Goal: Information Seeking & Learning: Check status

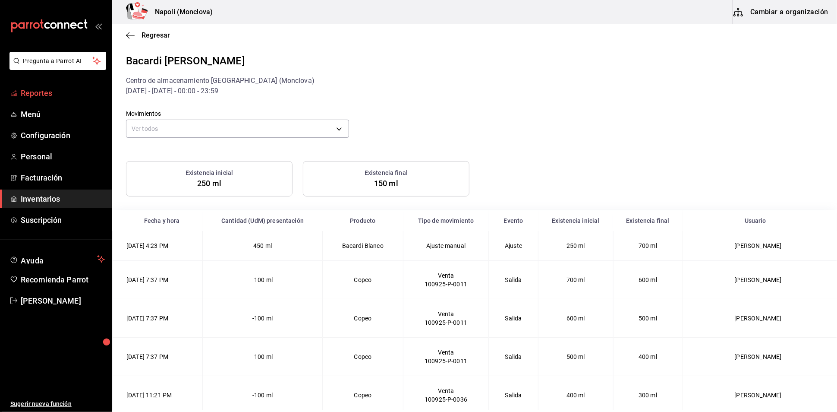
click at [59, 99] on span "Reportes" at bounding box center [63, 93] width 84 height 12
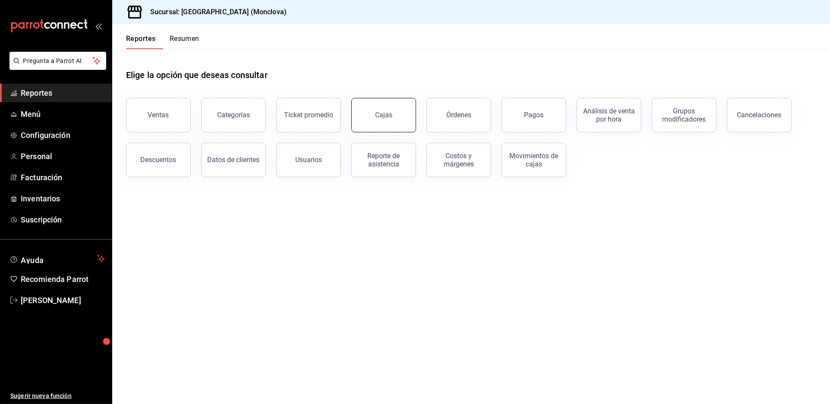
click at [401, 132] on link "Cajas" at bounding box center [383, 115] width 65 height 35
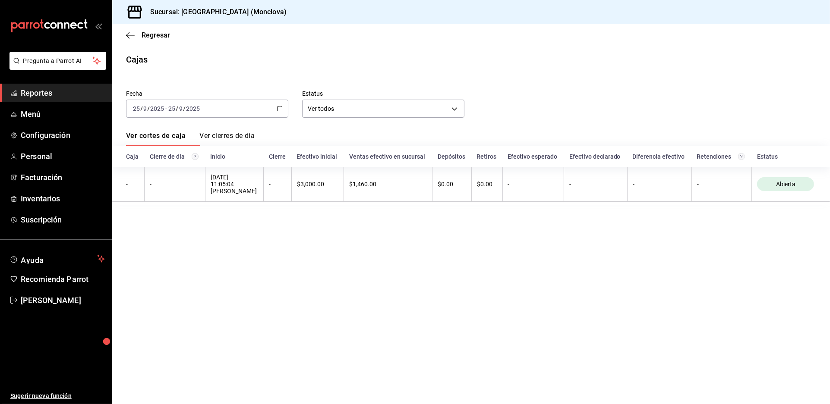
click at [281, 108] on \(Stroke\) "button" at bounding box center [279, 108] width 5 height 0
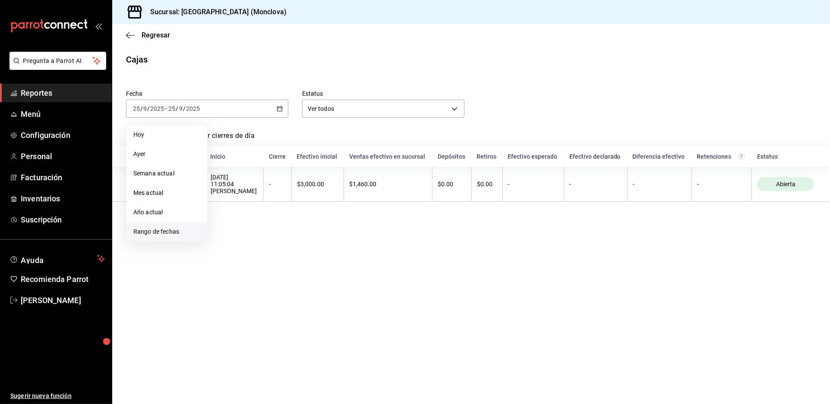
click at [183, 236] on span "Rango de fechas" at bounding box center [166, 231] width 67 height 9
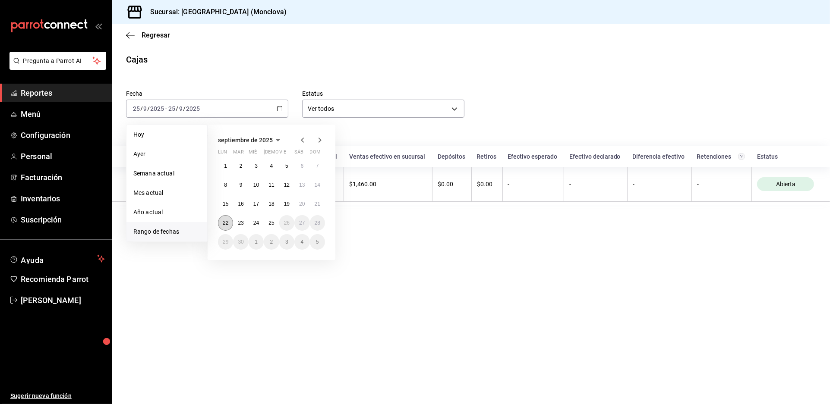
click at [232, 231] on button "22" at bounding box center [225, 223] width 15 height 16
click at [264, 231] on button "24" at bounding box center [256, 223] width 15 height 16
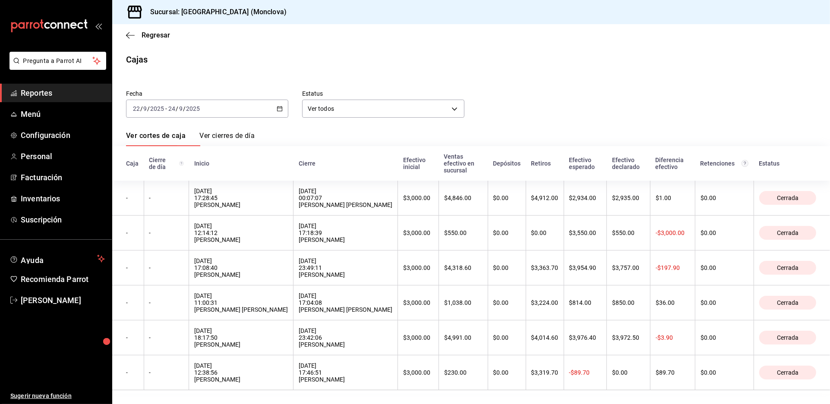
drag, startPoint x: 476, startPoint y: 144, endPoint x: 493, endPoint y: 157, distance: 21.6
click at [478, 145] on div "Ver cortes de caja Ver cierres de día" at bounding box center [471, 139] width 690 height 15
click at [163, 39] on span "Regresar" at bounding box center [156, 35] width 28 height 8
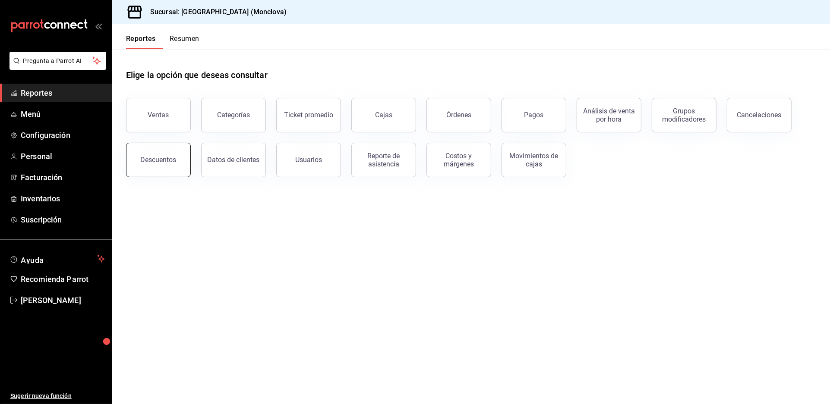
click at [186, 175] on button "Descuentos" at bounding box center [158, 160] width 65 height 35
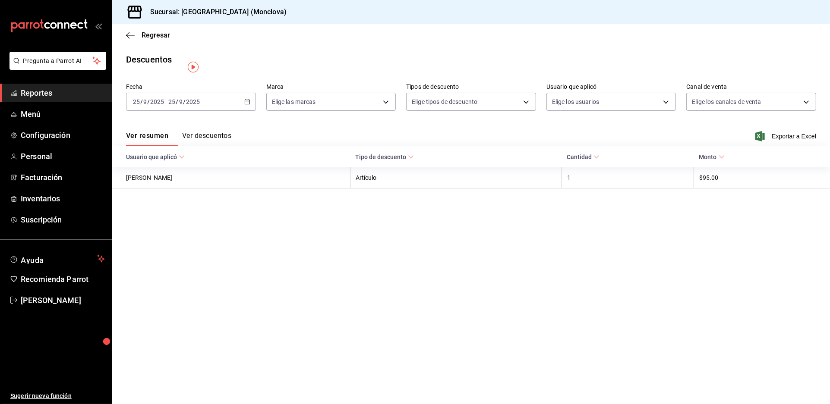
click at [251, 109] on div "[DATE] [DATE] - [DATE] [DATE]" at bounding box center [191, 102] width 130 height 18
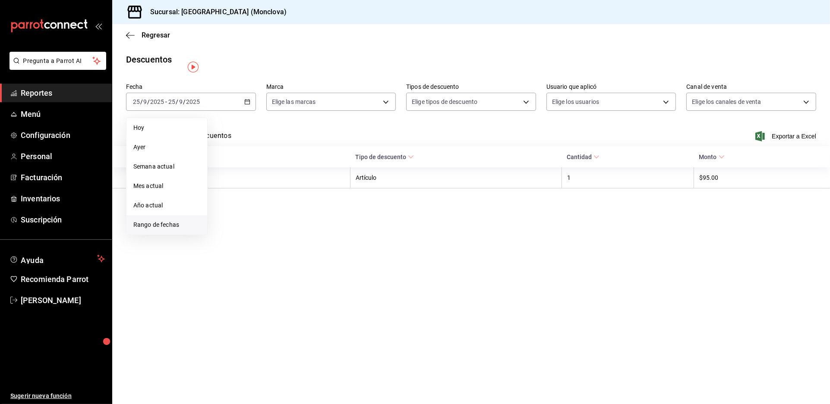
click at [179, 230] on span "Rango de fechas" at bounding box center [166, 224] width 67 height 9
click at [227, 219] on button "22" at bounding box center [225, 216] width 15 height 16
click at [258, 219] on abbr "24" at bounding box center [256, 216] width 6 height 6
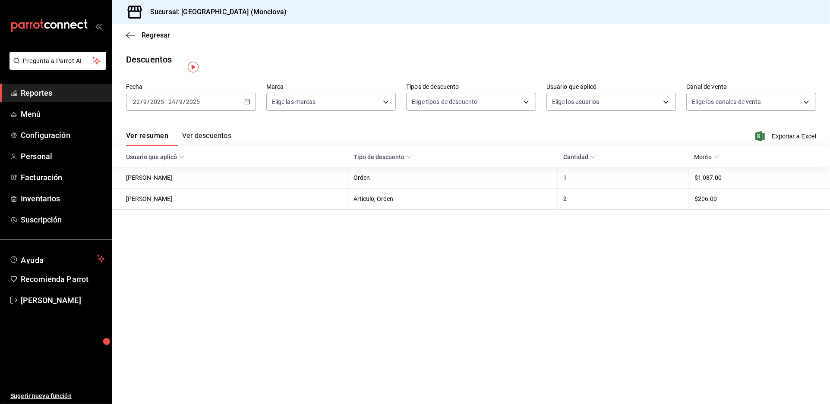
click at [74, 99] on span "Reportes" at bounding box center [63, 93] width 84 height 12
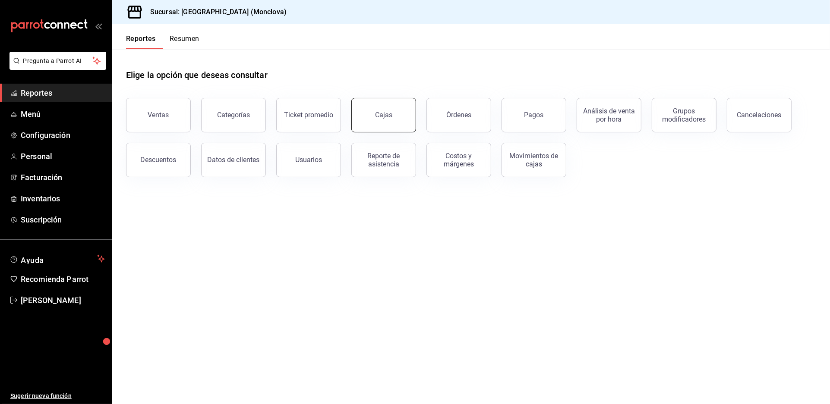
click at [393, 123] on link "Cajas" at bounding box center [383, 115] width 65 height 35
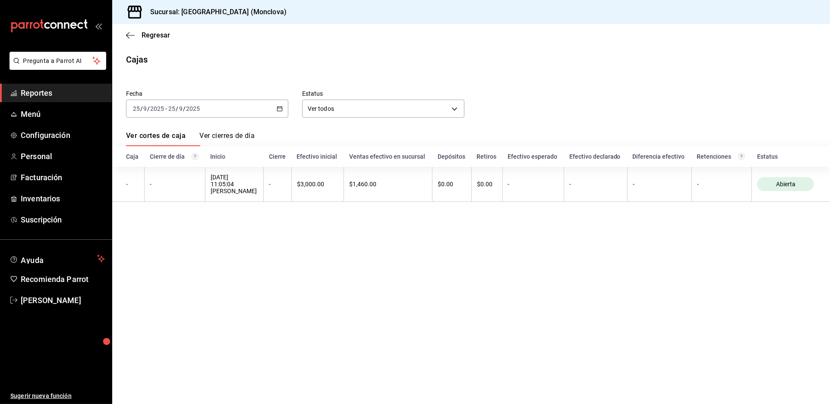
click at [148, 36] on div "Regresar" at bounding box center [470, 35] width 717 height 22
click at [153, 38] on span "Regresar" at bounding box center [156, 35] width 28 height 8
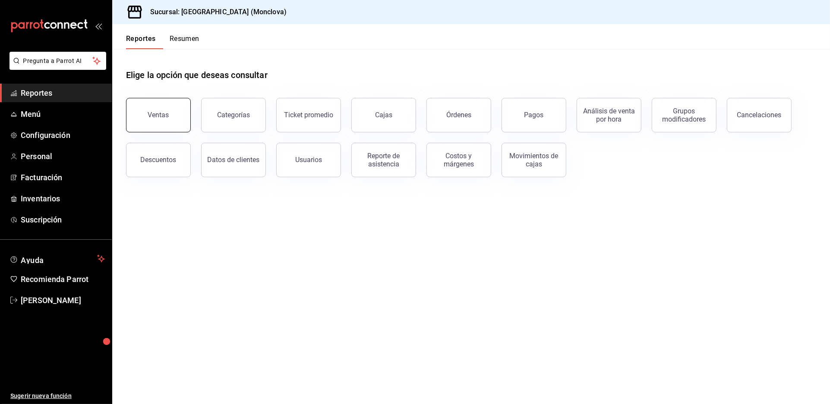
click at [169, 114] on div "Ventas" at bounding box center [153, 110] width 75 height 45
click at [169, 117] on button "Ventas" at bounding box center [158, 115] width 65 height 35
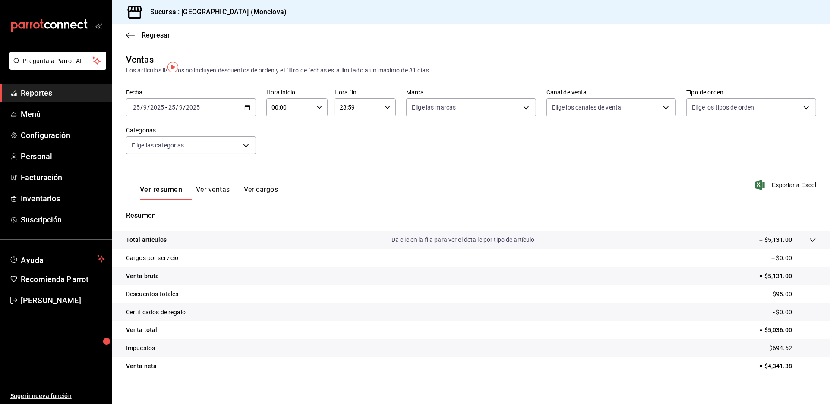
click at [248, 110] on icon "button" at bounding box center [247, 107] width 6 height 6
click at [185, 216] on span "Rango de fechas" at bounding box center [166, 211] width 67 height 9
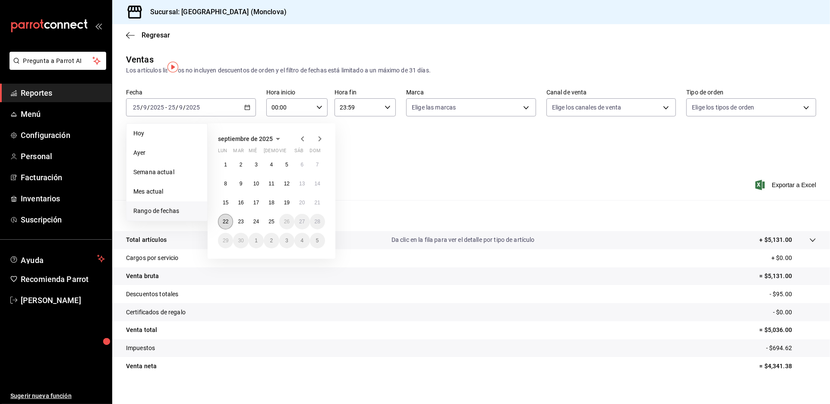
click at [226, 225] on abbr "22" at bounding box center [226, 222] width 6 height 6
click at [261, 230] on button "24" at bounding box center [256, 222] width 15 height 16
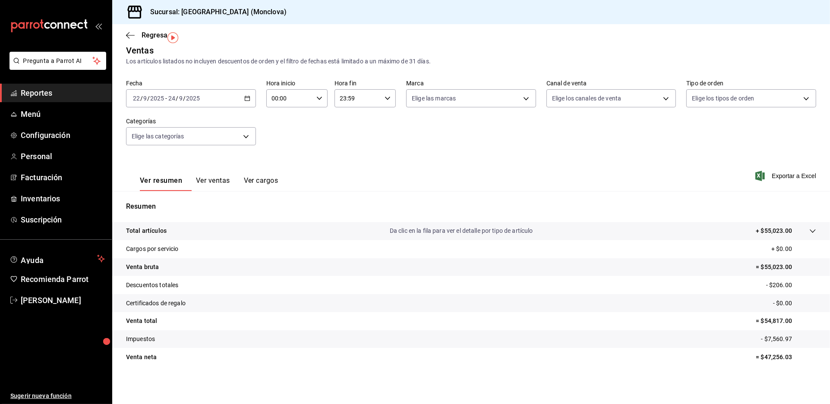
scroll to position [30, 0]
click at [278, 167] on div "Ver resumen Ver ventas Ver cargos" at bounding box center [202, 178] width 152 height 25
click at [278, 176] on button "Ver cargos" at bounding box center [261, 183] width 35 height 15
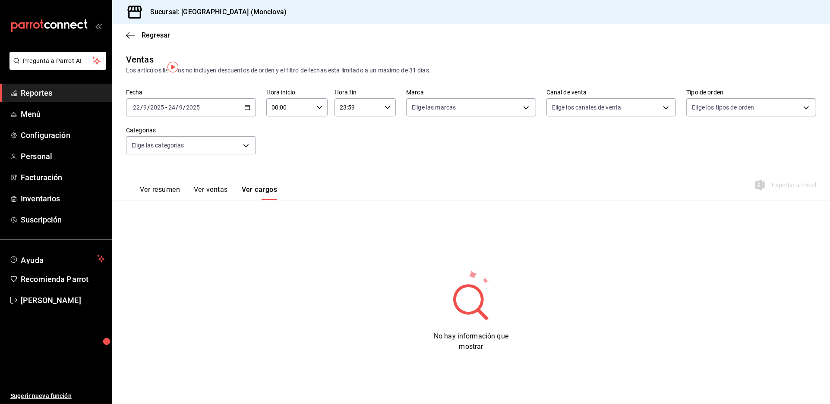
click at [249, 110] on icon "button" at bounding box center [247, 107] width 6 height 6
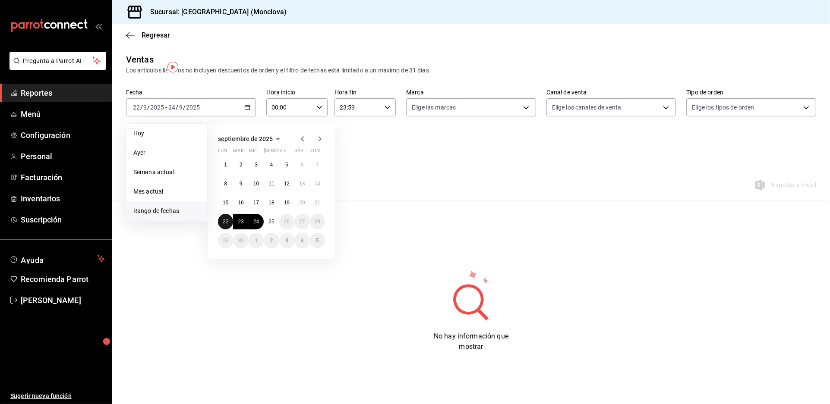
click at [226, 225] on abbr "22" at bounding box center [226, 222] width 6 height 6
click at [257, 225] on abbr "24" at bounding box center [256, 222] width 6 height 6
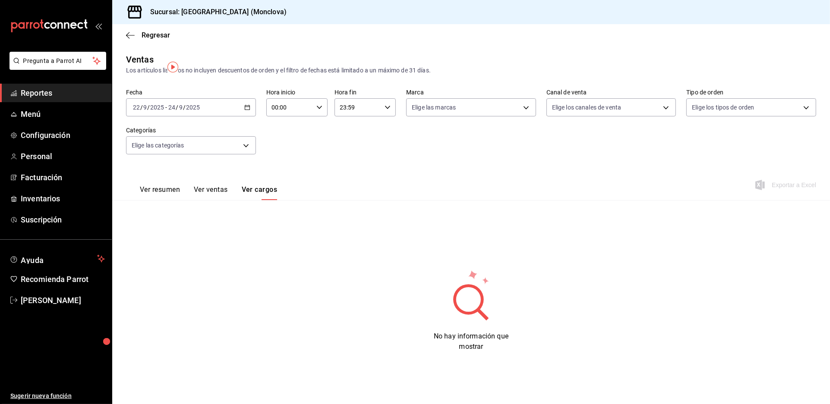
drag, startPoint x: 255, startPoint y: 206, endPoint x: 249, endPoint y: 208, distance: 5.8
click at [254, 200] on div "Ver resumen Ver ventas Ver cargos" at bounding box center [208, 193] width 137 height 15
click at [228, 200] on button "Ver ventas" at bounding box center [211, 193] width 34 height 15
